Goal: Task Accomplishment & Management: Manage account settings

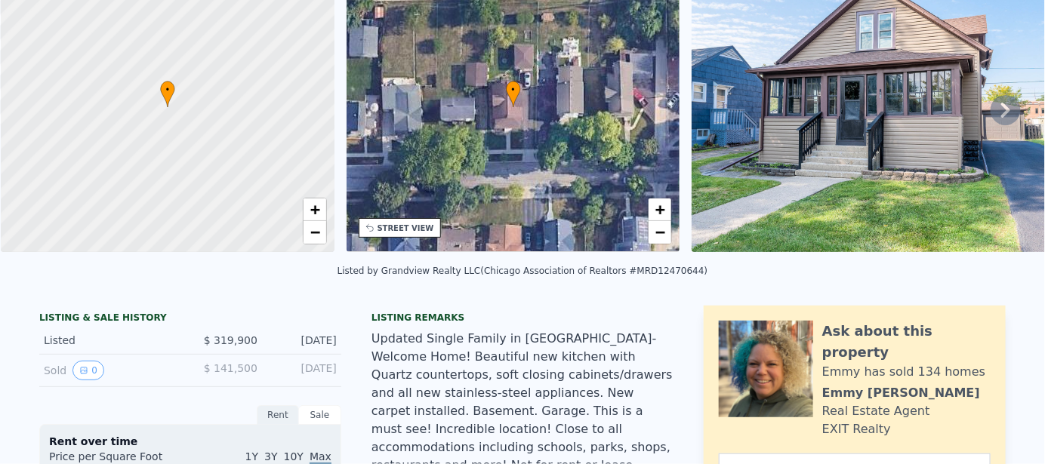
scroll to position [5, 0]
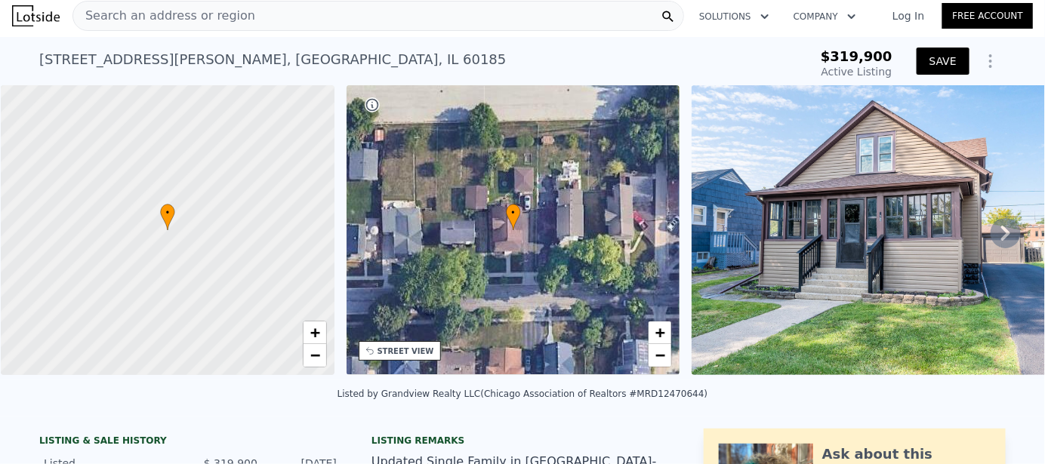
click at [929, 60] on button "SAVE" at bounding box center [942, 61] width 53 height 27
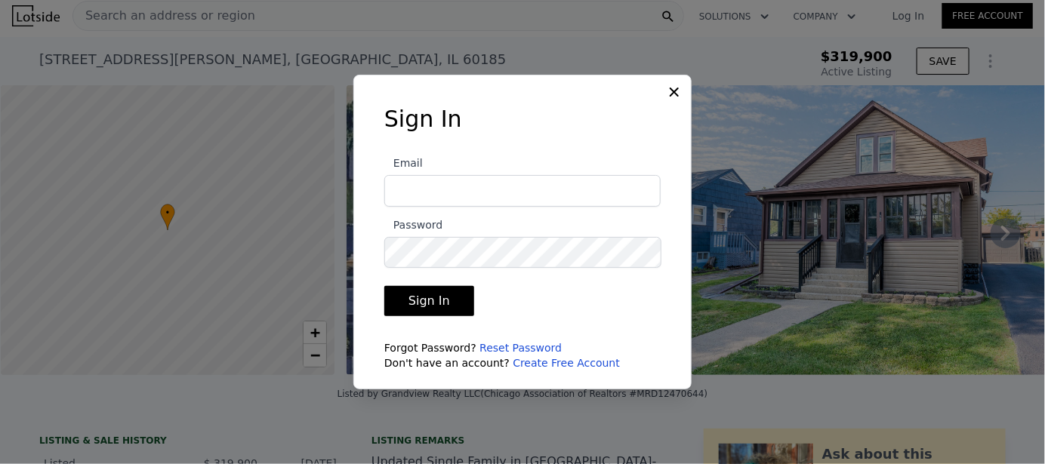
click at [566, 200] on input "Email" at bounding box center [522, 191] width 276 height 32
click at [481, 189] on input "Email" at bounding box center [522, 191] width 276 height 32
type input "lauragomezc@comcast.net"
click at [428, 311] on button "Sign In" at bounding box center [429, 301] width 90 height 30
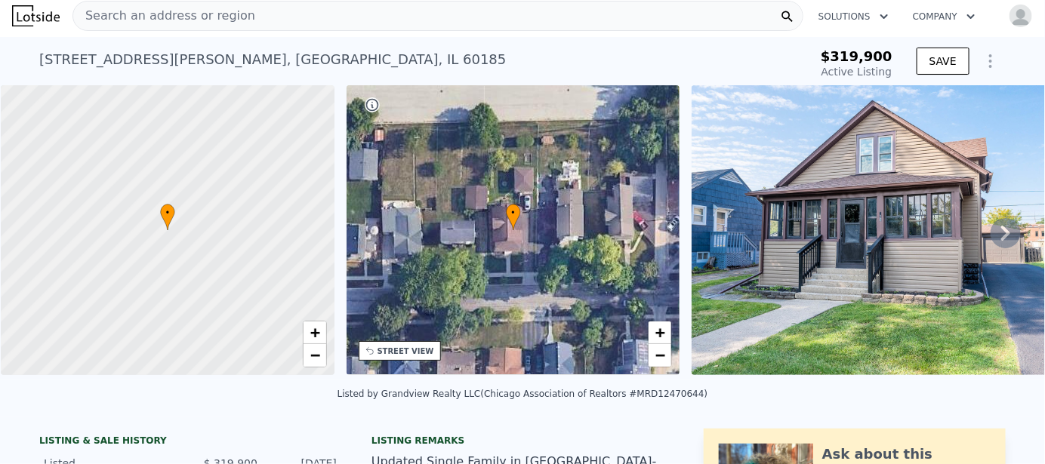
click at [1008, 17] on img "button" at bounding box center [1020, 16] width 24 height 24
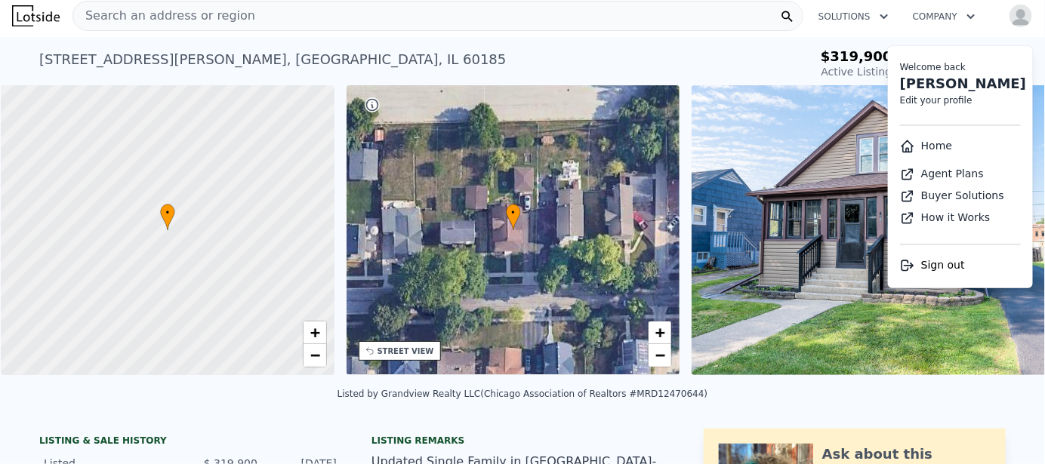
click at [948, 103] on link "Edit your profile" at bounding box center [936, 100] width 72 height 11
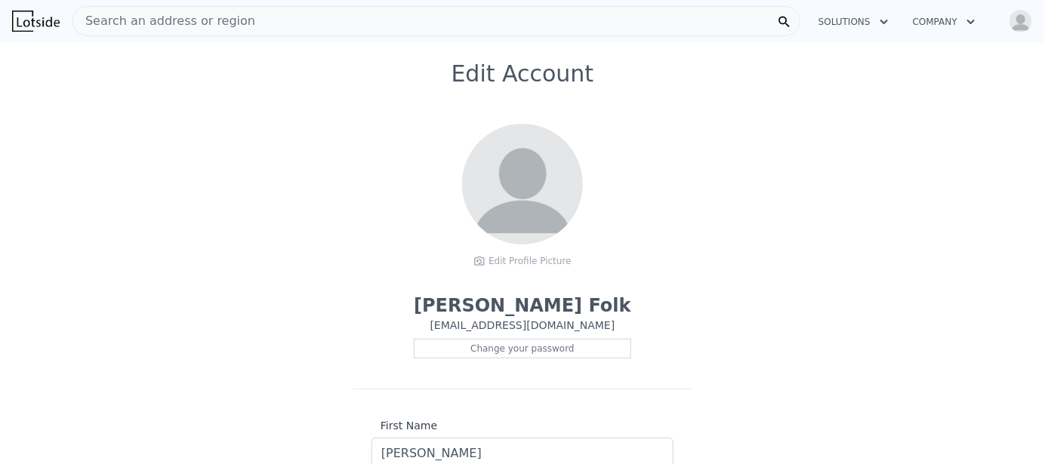
scroll to position [2, 0]
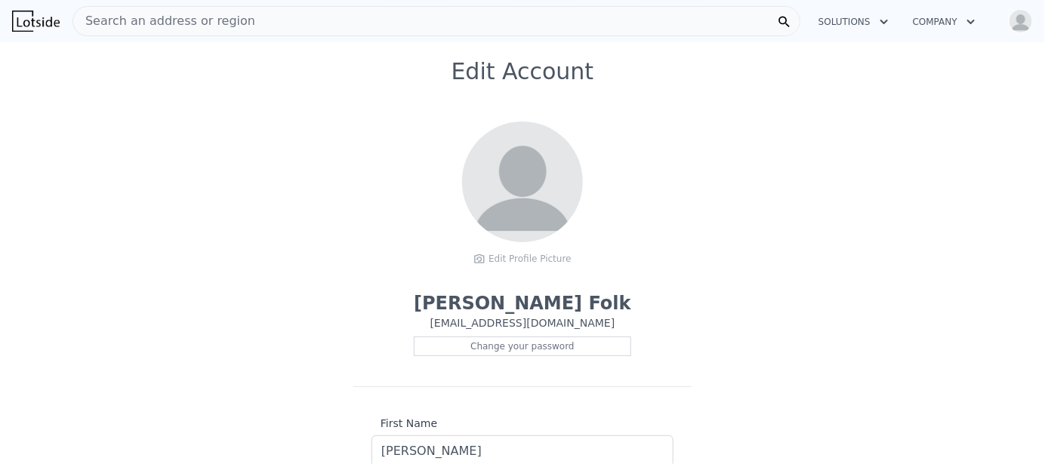
click at [542, 216] on span at bounding box center [522, 182] width 121 height 121
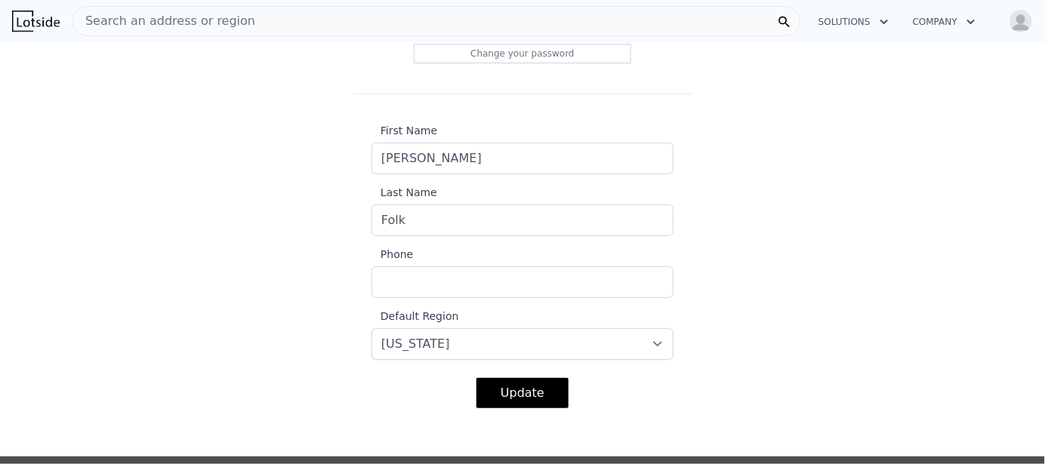
scroll to position [380, 0]
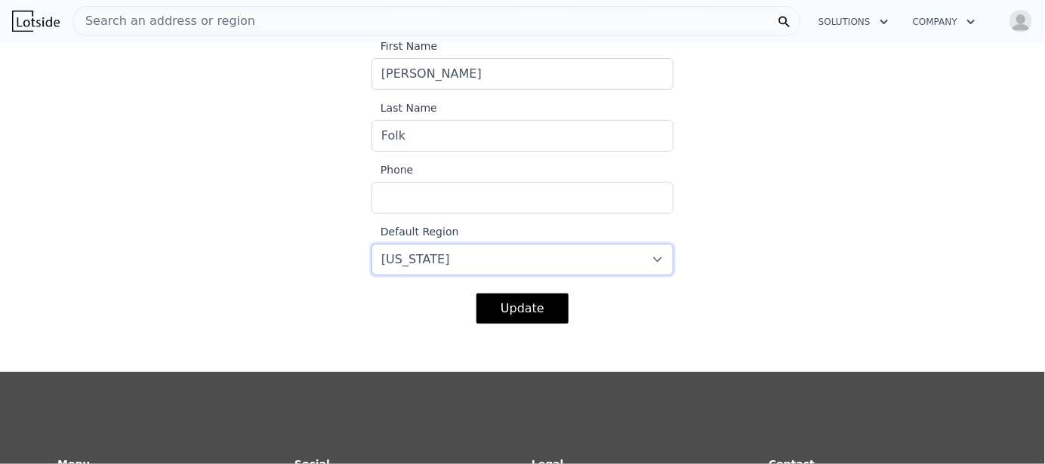
click at [592, 261] on select "-- select -- California Washington Florida Illinois Texas Colorado" at bounding box center [522, 260] width 302 height 32
select select "17"
click at [371, 244] on select "-- select -- California Washington Florida Illinois Texas Colorado" at bounding box center [522, 260] width 302 height 32
click at [511, 195] on input "Phone" at bounding box center [522, 198] width 302 height 32
type input "6306772235"
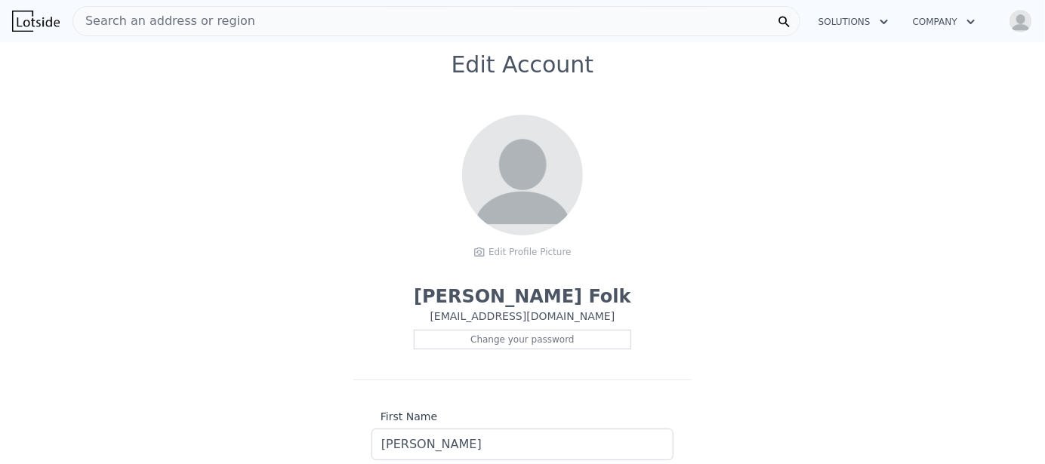
scroll to position [0, 0]
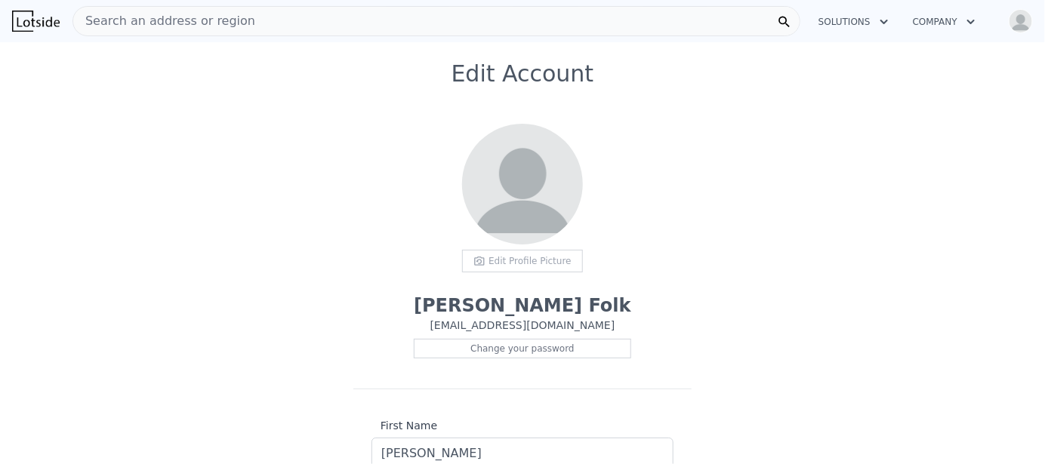
click at [496, 263] on div "Edit Profile Picture" at bounding box center [522, 261] width 121 height 23
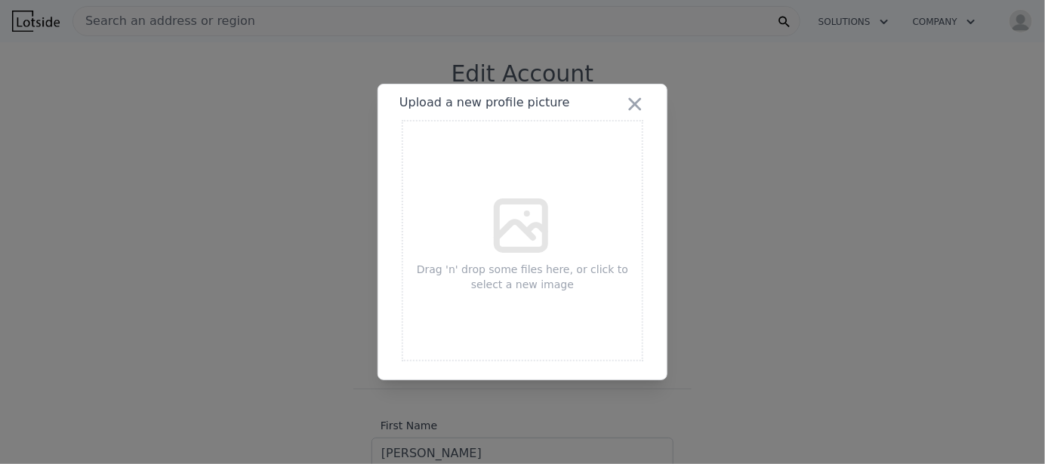
click at [506, 243] on icon at bounding box center [521, 225] width 72 height 72
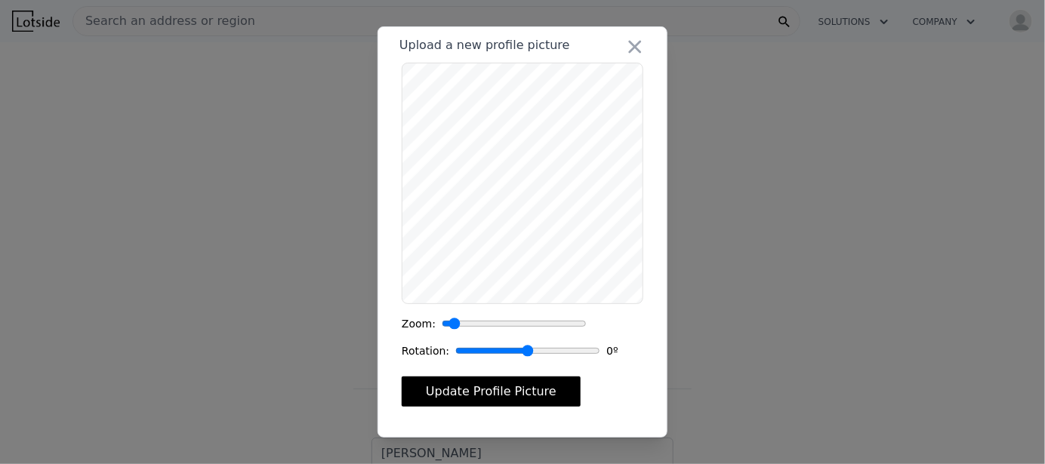
type input "1"
drag, startPoint x: 448, startPoint y: 322, endPoint x: 417, endPoint y: 321, distance: 31.0
click at [442, 321] on input "range" at bounding box center [514, 323] width 145 height 15
click at [519, 397] on button "Update Profile Picture" at bounding box center [491, 392] width 179 height 30
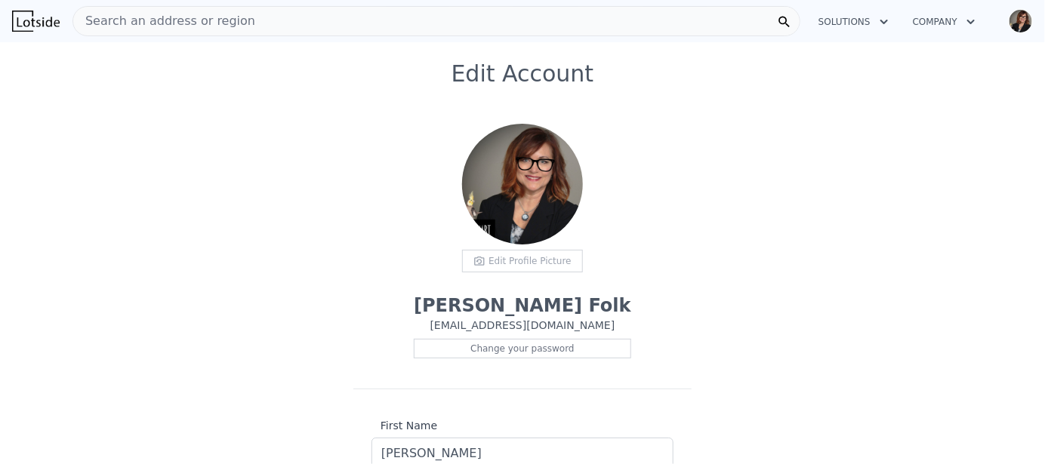
click at [528, 261] on div "Edit Profile Picture" at bounding box center [522, 261] width 121 height 23
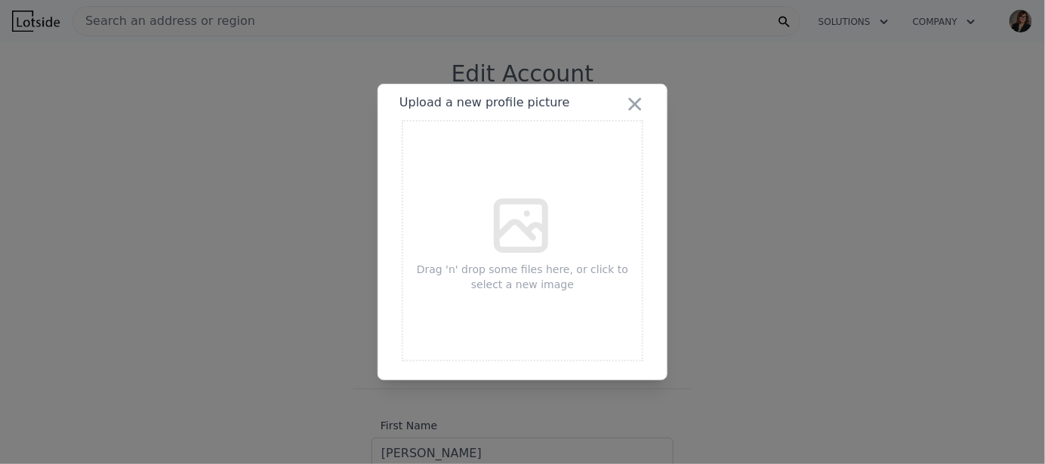
click at [510, 205] on icon at bounding box center [521, 225] width 72 height 72
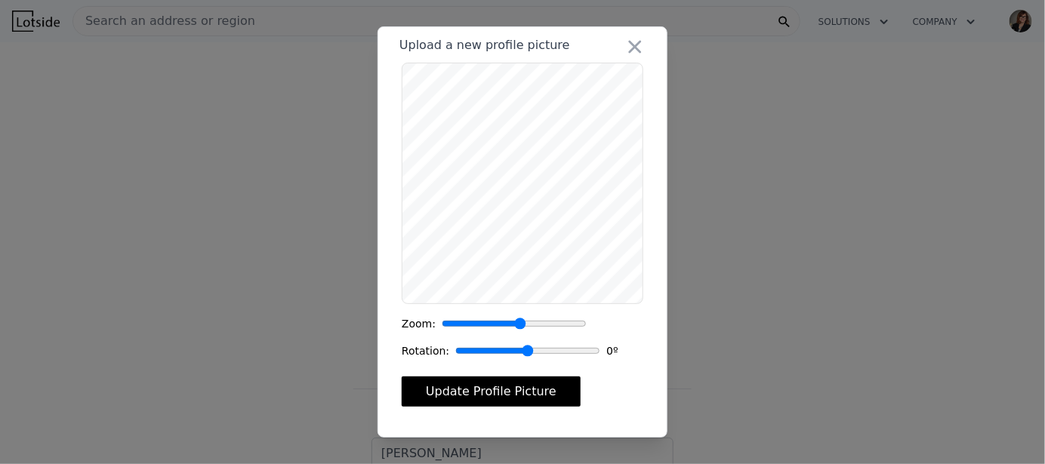
drag, startPoint x: 446, startPoint y: 324, endPoint x: 516, endPoint y: 340, distance: 71.4
click at [516, 331] on input "range" at bounding box center [514, 323] width 145 height 15
click at [676, 164] on div "​ Upload a new profile picture Zoom: Rotation: 0 º Update Profile Picture" at bounding box center [522, 232] width 1045 height 464
drag, startPoint x: 519, startPoint y: 322, endPoint x: 571, endPoint y: 328, distance: 51.7
click at [571, 328] on input "range" at bounding box center [514, 323] width 145 height 15
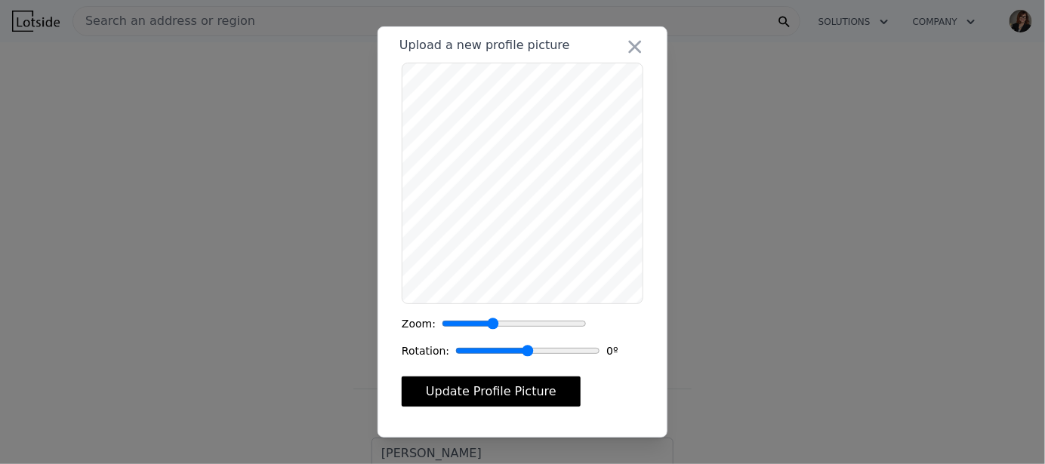
drag, startPoint x: 574, startPoint y: 321, endPoint x: 488, endPoint y: 319, distance: 85.3
type input "1.68"
click at [488, 319] on input "range" at bounding box center [514, 323] width 145 height 15
click at [510, 392] on button "Update Profile Picture" at bounding box center [491, 392] width 179 height 30
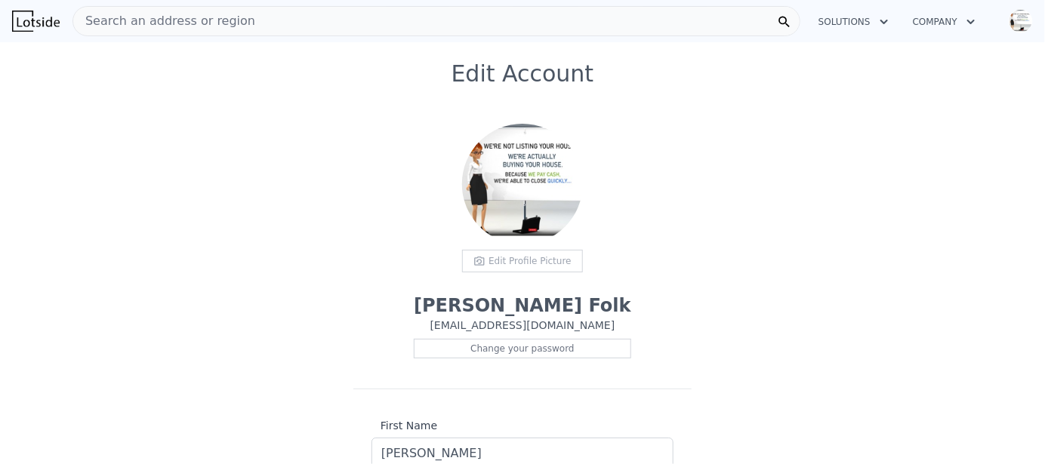
click at [506, 262] on div "Edit Profile Picture" at bounding box center [522, 261] width 121 height 23
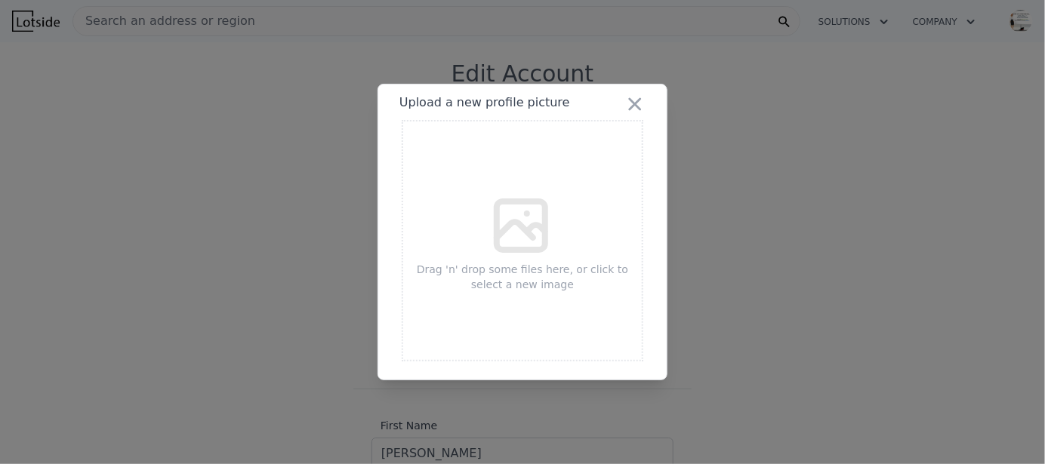
click at [504, 236] on icon at bounding box center [521, 225] width 72 height 72
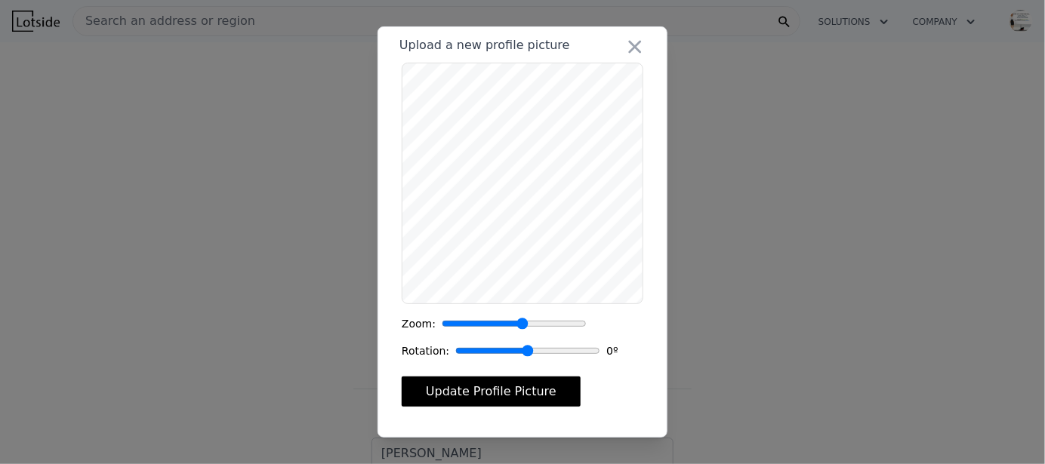
drag, startPoint x: 445, startPoint y: 323, endPoint x: 518, endPoint y: 328, distance: 72.6
click at [518, 328] on input "range" at bounding box center [514, 323] width 145 height 15
drag, startPoint x: 517, startPoint y: 323, endPoint x: 497, endPoint y: 319, distance: 20.7
type input "1.81"
click at [497, 319] on input "range" at bounding box center [514, 323] width 145 height 15
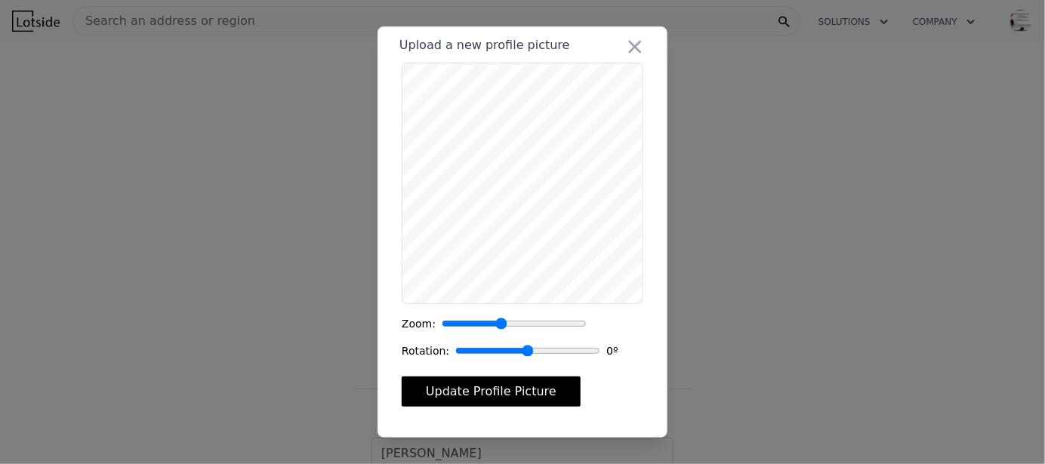
click at [514, 399] on button "Update Profile Picture" at bounding box center [491, 392] width 179 height 30
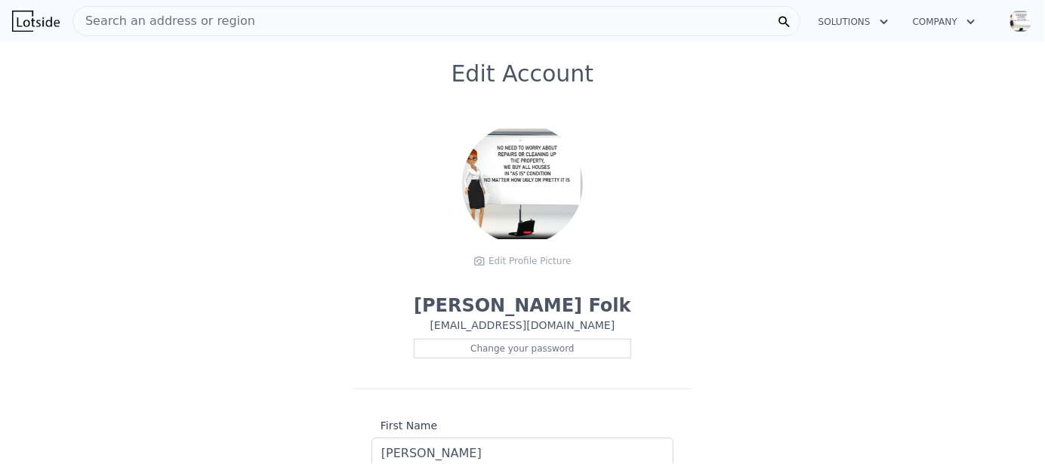
click at [542, 226] on span at bounding box center [522, 184] width 121 height 121
click at [503, 266] on div "Edit Profile Picture" at bounding box center [522, 261] width 121 height 23
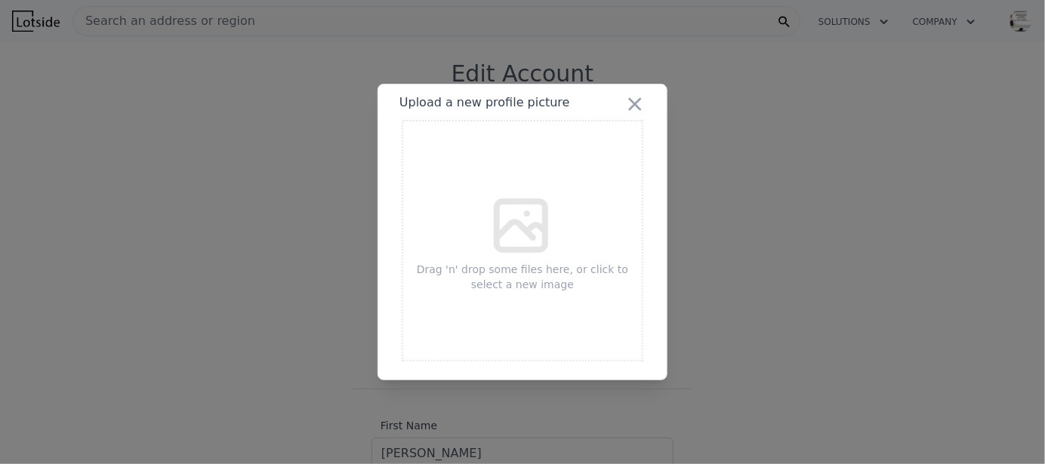
click at [512, 247] on icon at bounding box center [521, 226] width 48 height 48
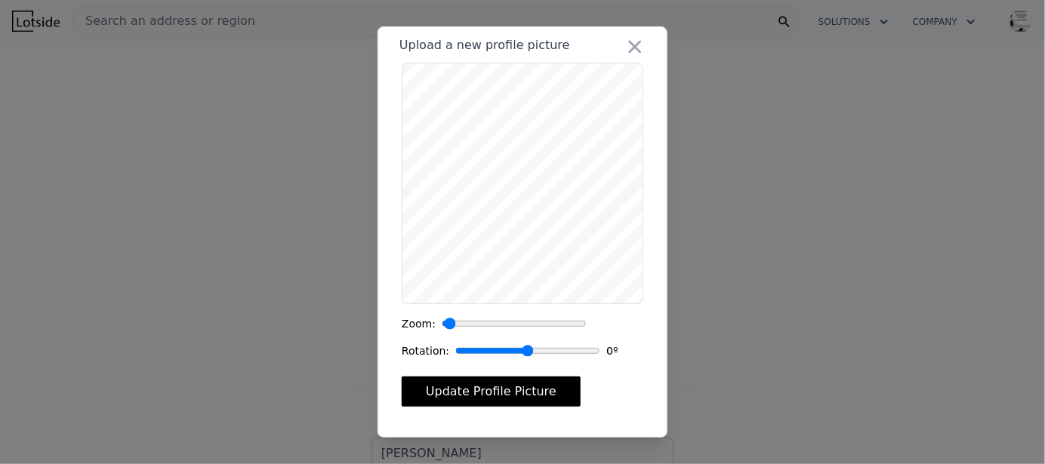
type input "1"
drag, startPoint x: 440, startPoint y: 325, endPoint x: 427, endPoint y: 321, distance: 13.6
click at [442, 321] on input "range" at bounding box center [514, 323] width 145 height 15
click at [517, 397] on button "Update Profile Picture" at bounding box center [491, 392] width 179 height 30
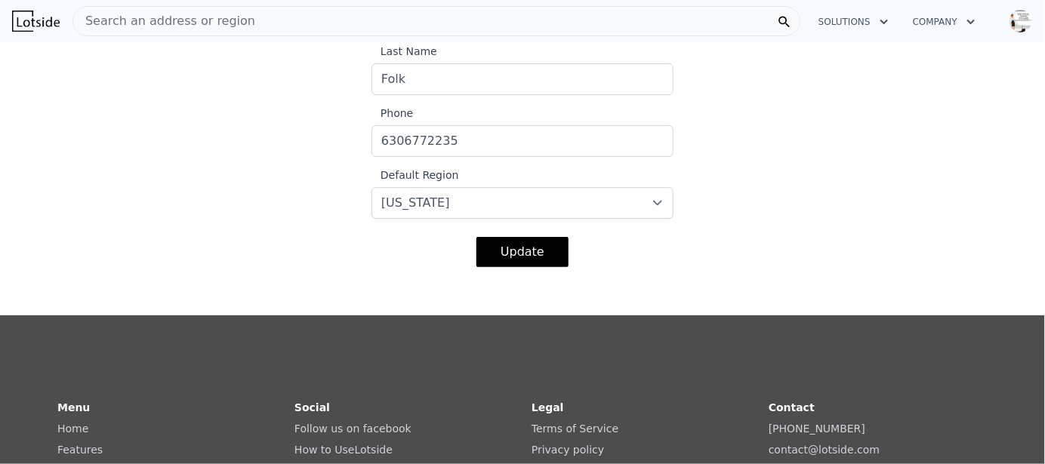
scroll to position [453, 0]
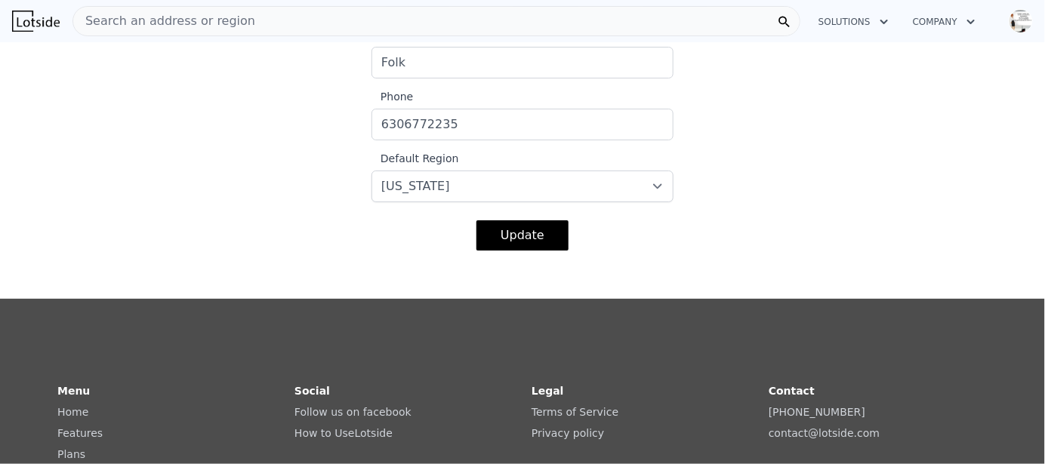
click at [535, 232] on button "Update" at bounding box center [522, 235] width 92 height 30
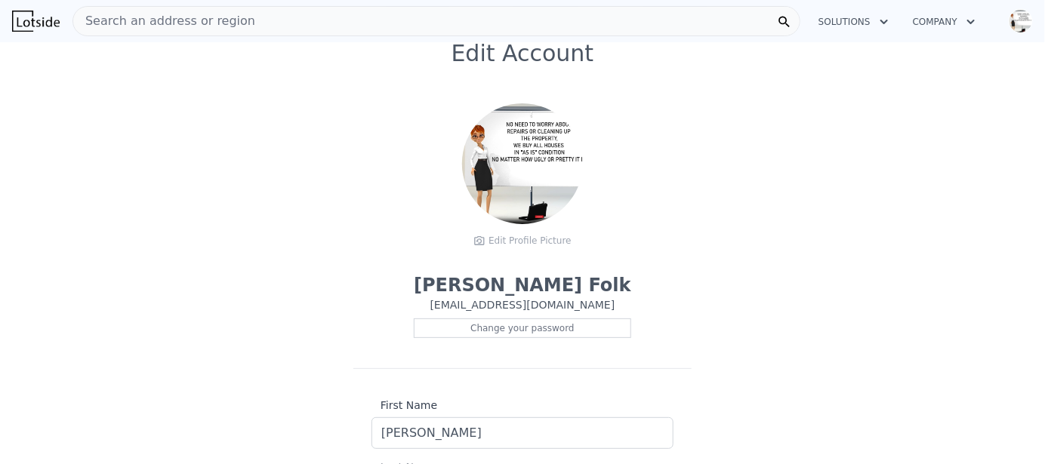
scroll to position [0, 0]
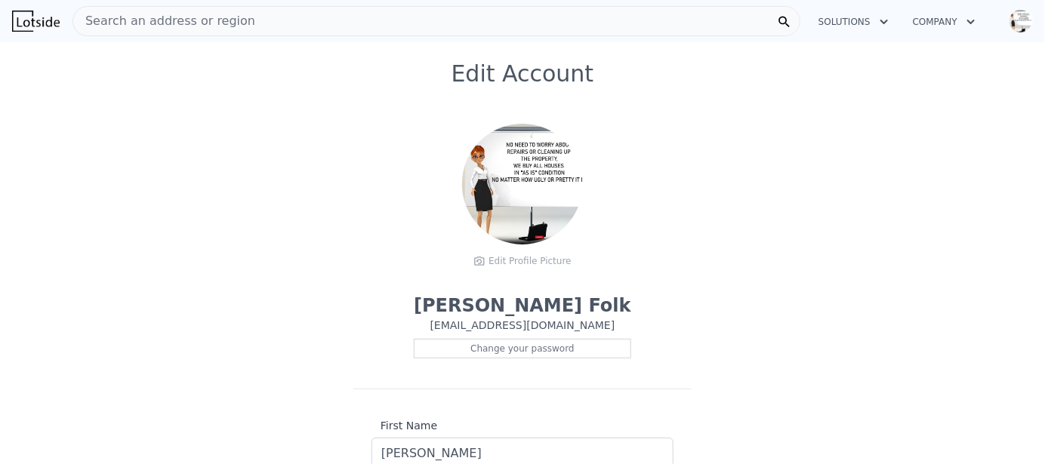
click at [881, 28] on icon "button" at bounding box center [883, 22] width 15 height 18
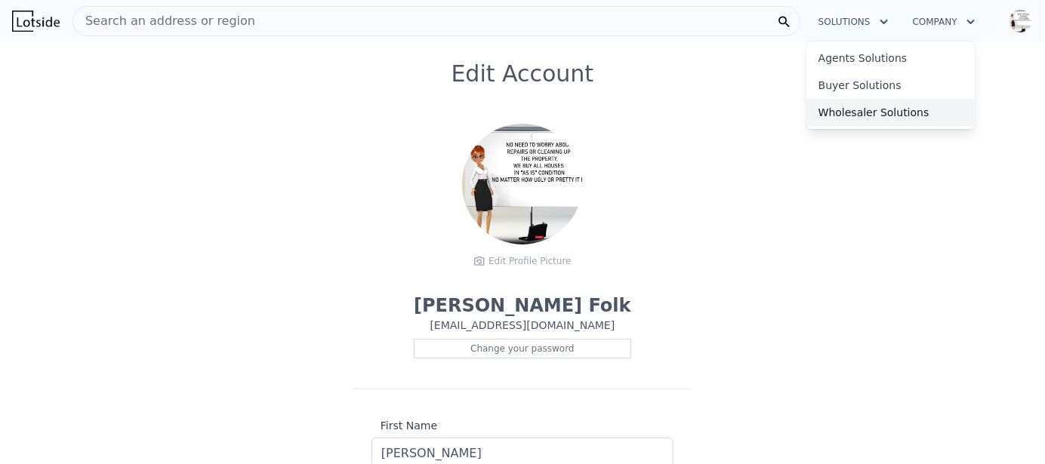
click at [888, 120] on link "Wholesaler Solutions" at bounding box center [890, 112] width 169 height 27
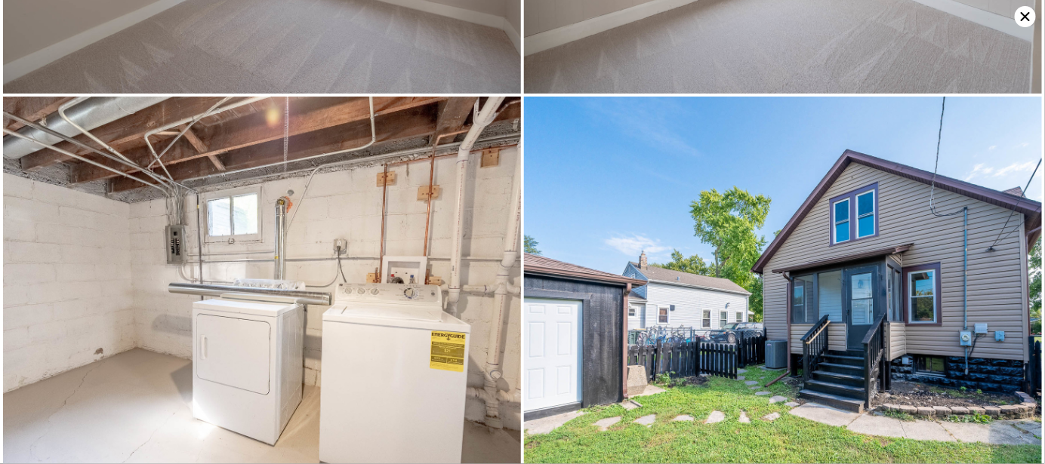
scroll to position [1935, 0]
